Goal: Task Accomplishment & Management: Manage account settings

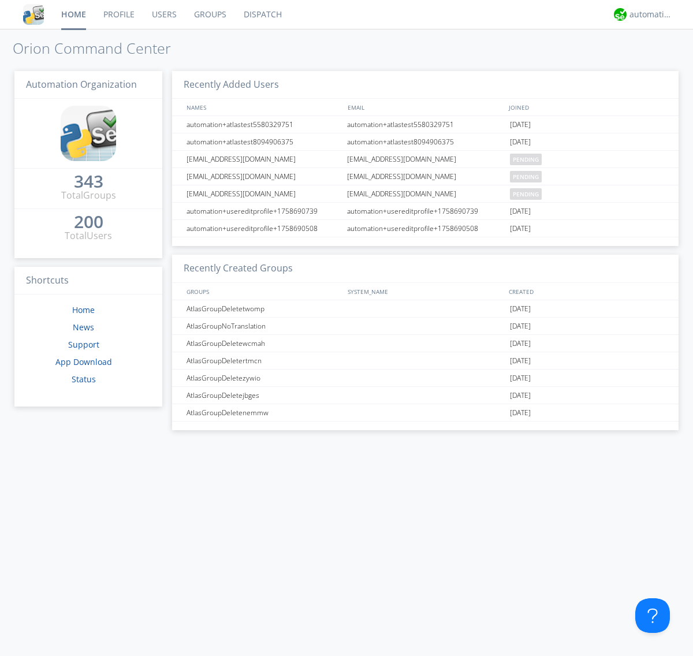
click at [164, 14] on link "Users" at bounding box center [164, 14] width 42 height 29
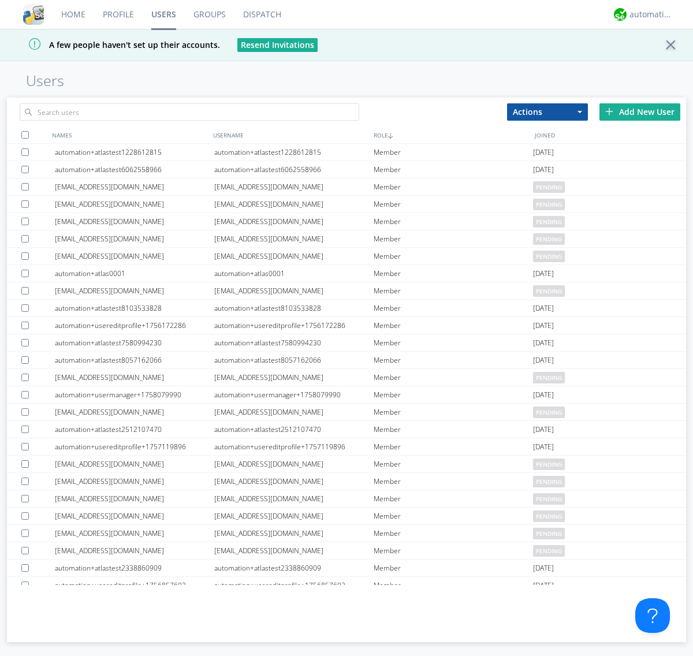
click at [640, 112] on div "Add New User" at bounding box center [640, 111] width 81 height 17
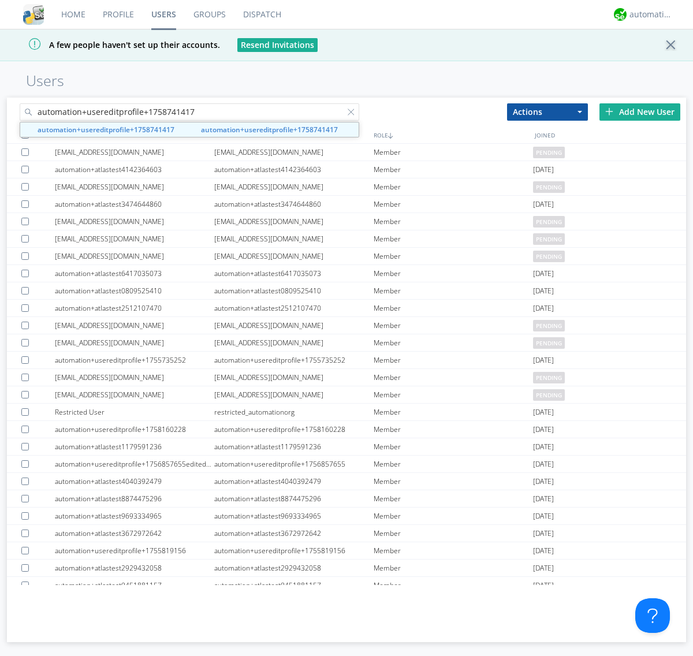
type input "automation+usereditprofile+1758741417"
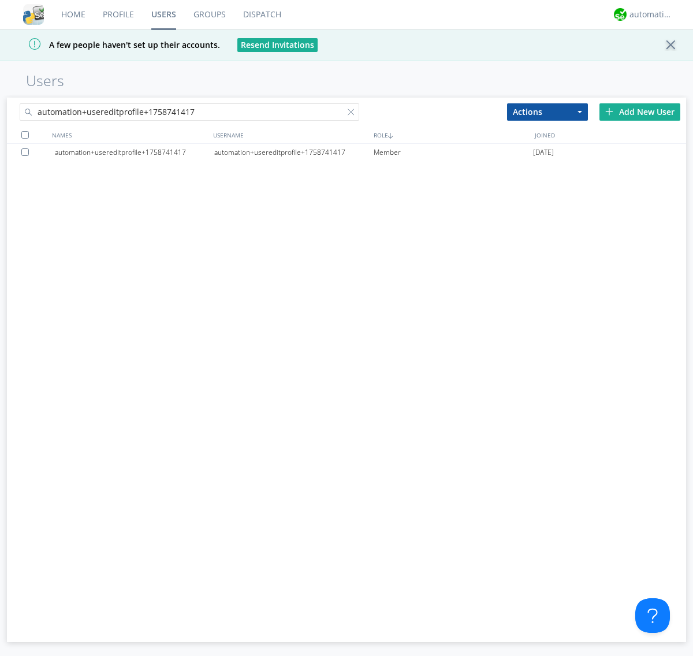
click at [294, 152] on div "automation+usereditprofile+1758741417" at bounding box center [293, 152] width 159 height 17
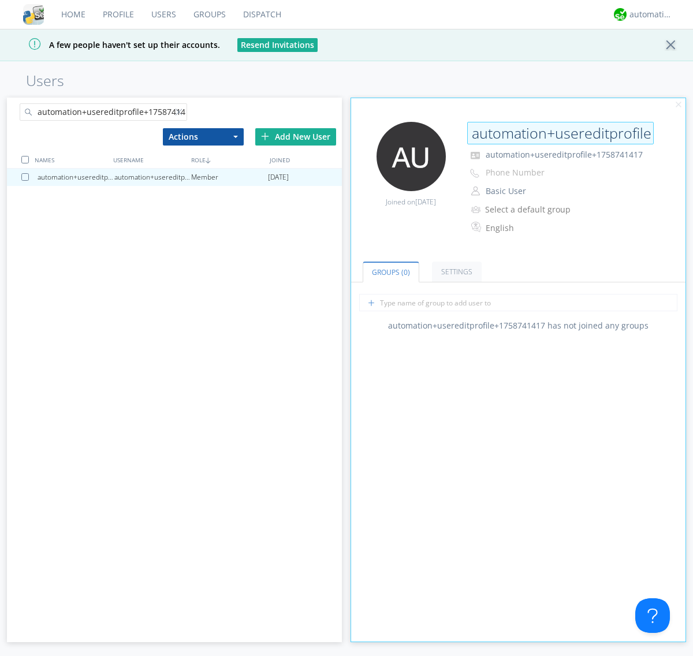
click at [560, 133] on input "automation+usereditprofile+1758741417" at bounding box center [560, 133] width 187 height 23
type input "editedautomation+usereditprofile+1758741417"
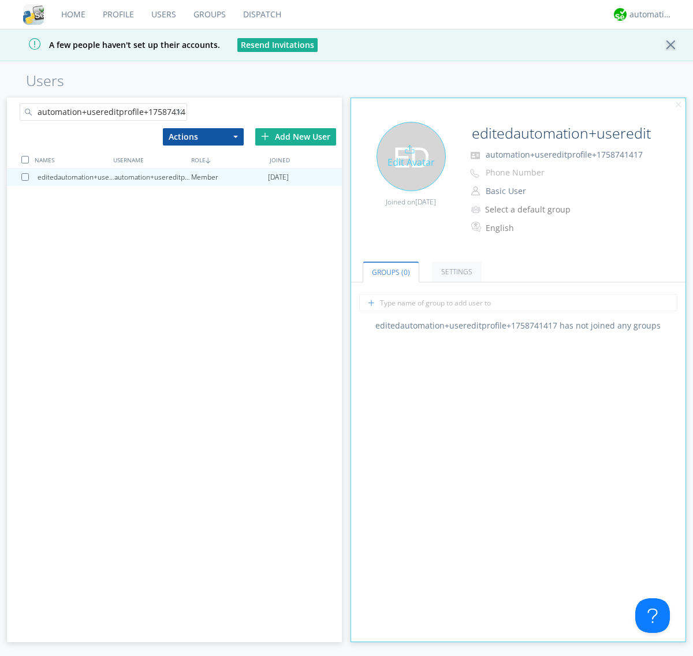
click at [411, 156] on div "Edit Avatar" at bounding box center [411, 156] width 69 height 69
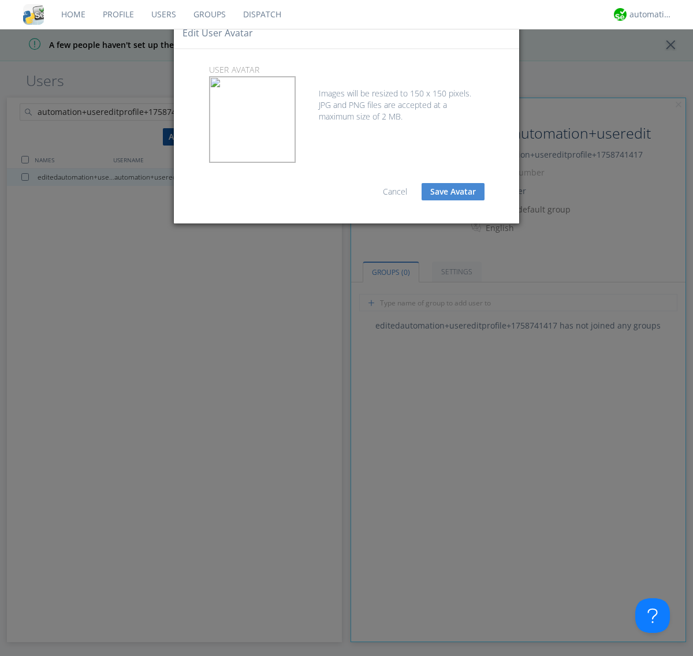
click at [453, 192] on button "Save Avatar" at bounding box center [453, 191] width 63 height 17
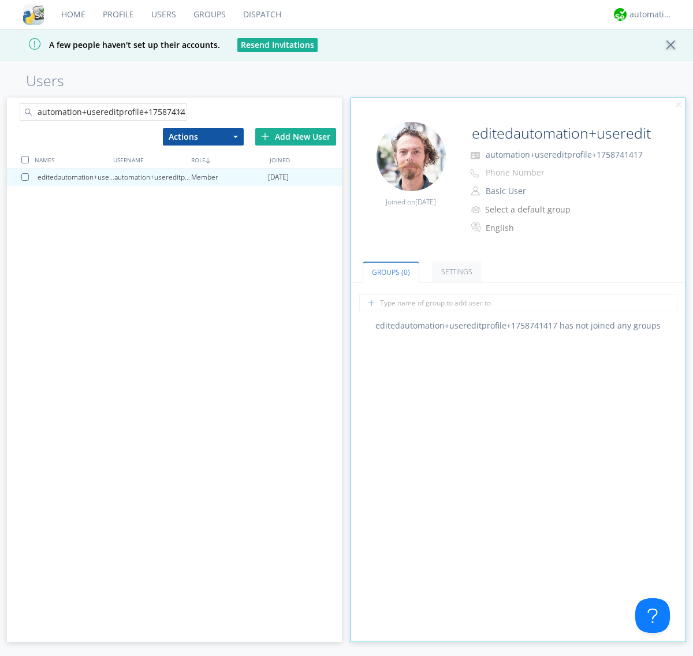
click at [181, 114] on div at bounding box center [182, 115] width 12 height 12
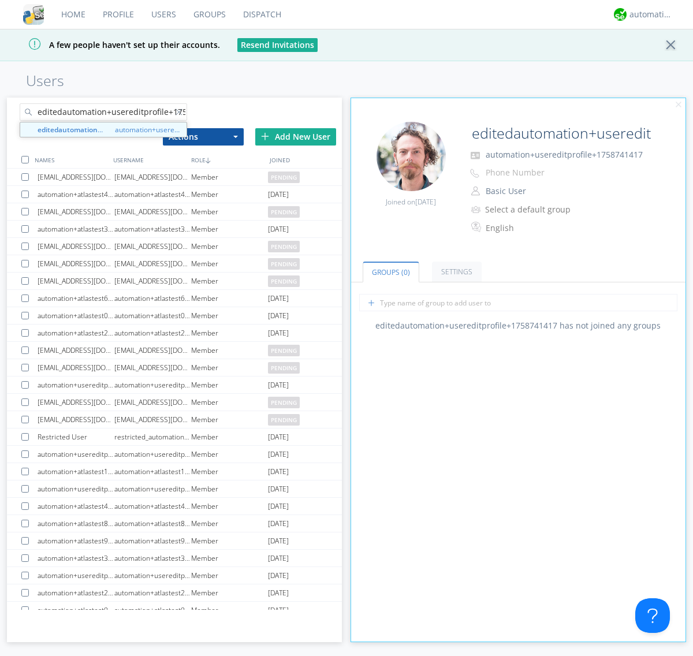
scroll to position [0, 31]
type input "editedautomation+usereditprofile+1758741417"
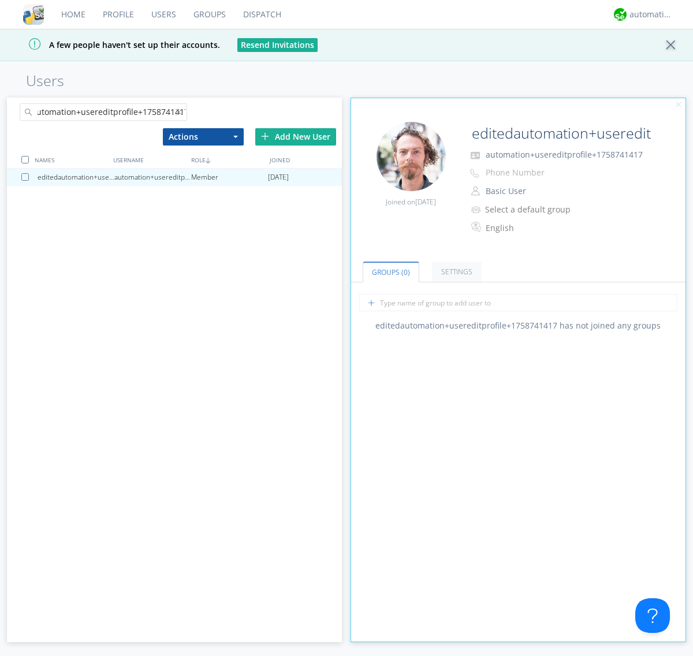
click at [25, 159] on div at bounding box center [25, 160] width 8 height 8
click at [203, 136] on button "Actions" at bounding box center [203, 136] width 81 height 17
click at [0, 0] on link "Delete User" at bounding box center [0, 0] width 0 height 0
